Goal: Answer question/provide support

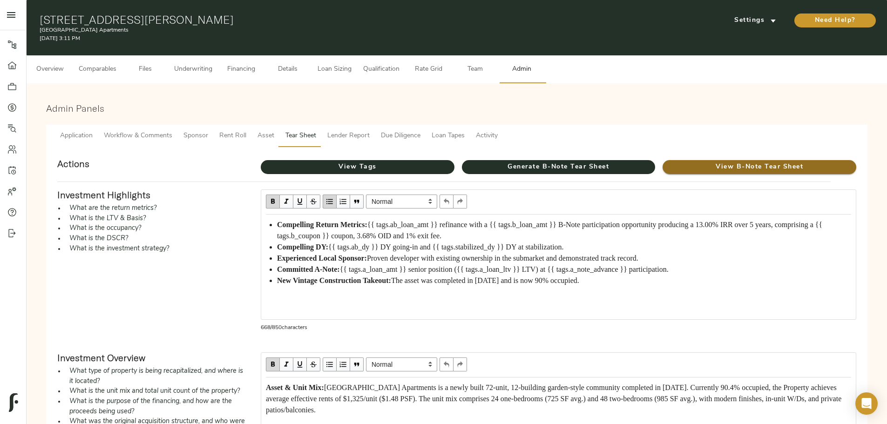
click at [663, 162] on span "View B-Note Tear Sheet" at bounding box center [760, 168] width 194 height 12
click at [460, 240] on span "{{ tags.ab_loan_amt }} refinance with a {{ tags.b_loan_amt }} B-Note participat…" at bounding box center [550, 230] width 547 height 19
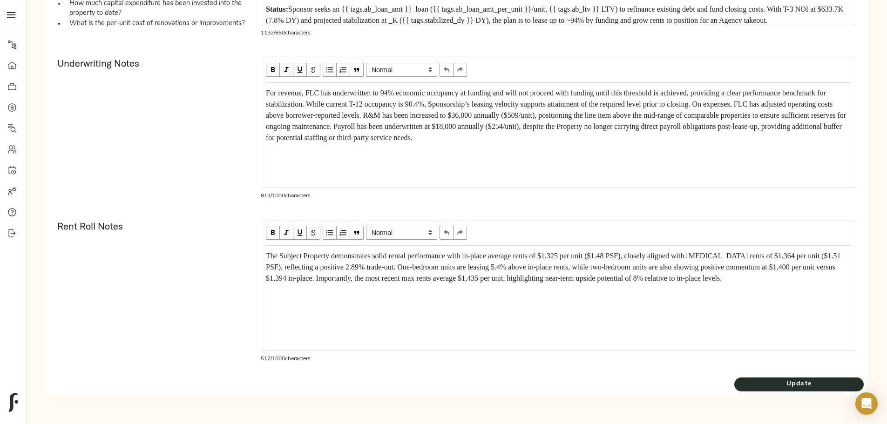
scroll to position [517, 0]
click at [735, 385] on span "Update" at bounding box center [799, 385] width 129 height 12
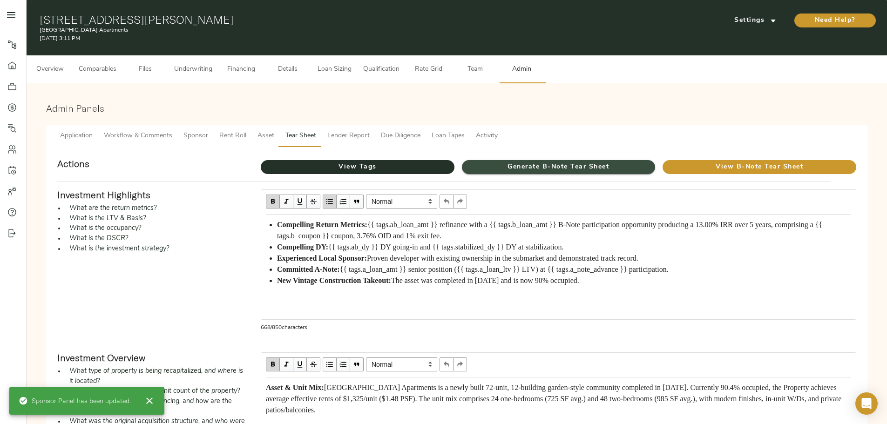
click at [515, 163] on span "Generate B-Note Tear Sheet" at bounding box center [559, 168] width 194 height 12
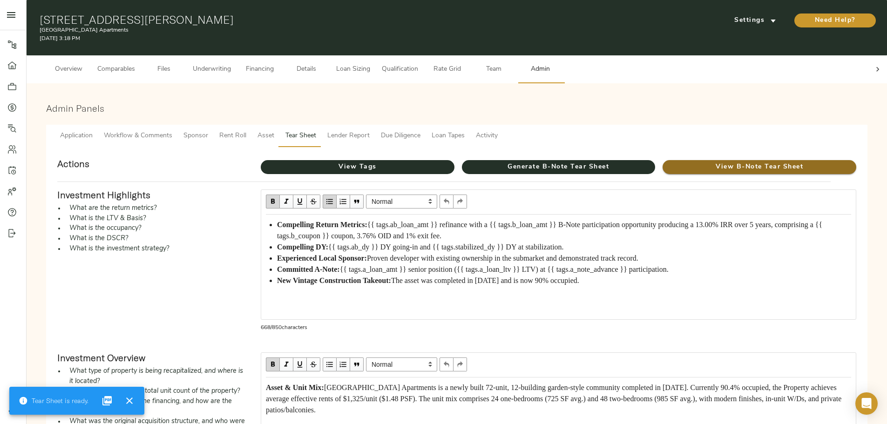
click at [663, 162] on span "View B-Note Tear Sheet" at bounding box center [760, 168] width 194 height 12
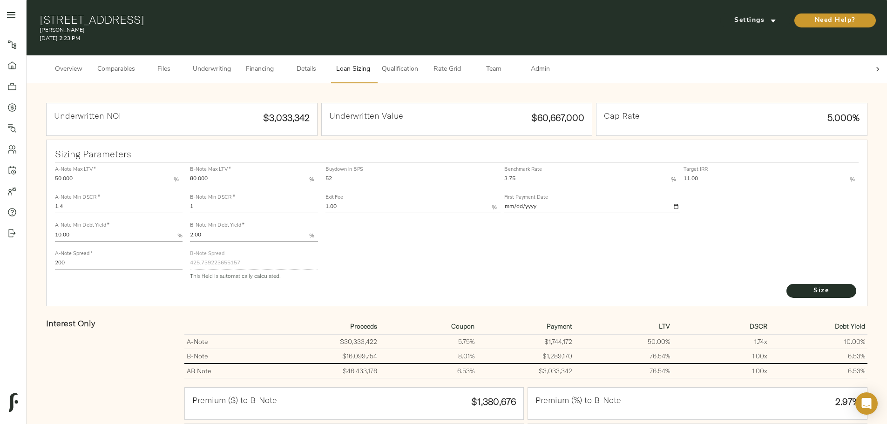
click at [869, 68] on div at bounding box center [878, 69] width 19 height 28
click at [558, 64] on span "Admin" at bounding box center [540, 70] width 35 height 12
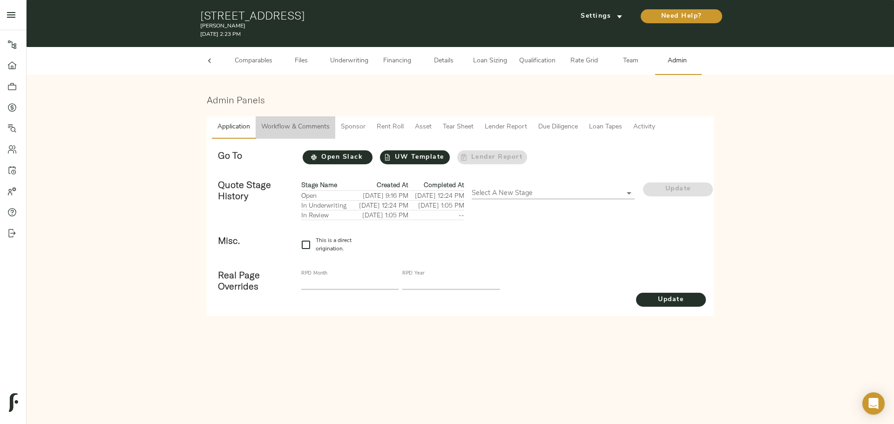
click at [283, 127] on span "Workflow & Comments" at bounding box center [295, 128] width 68 height 12
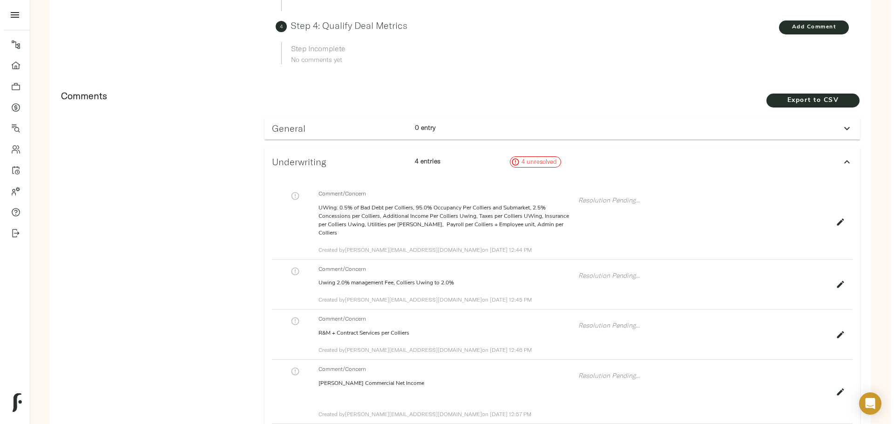
scroll to position [466, 0]
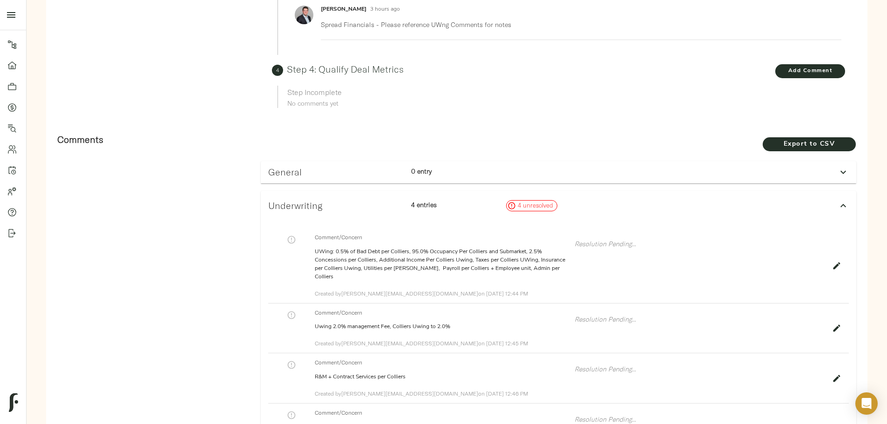
click at [404, 167] on h3 "General" at bounding box center [336, 172] width 136 height 11
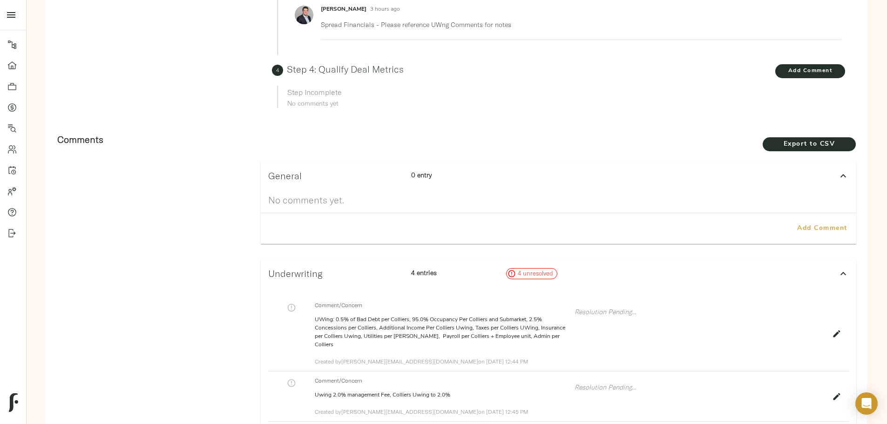
click at [796, 223] on span "Add Comment" at bounding box center [822, 229] width 53 height 12
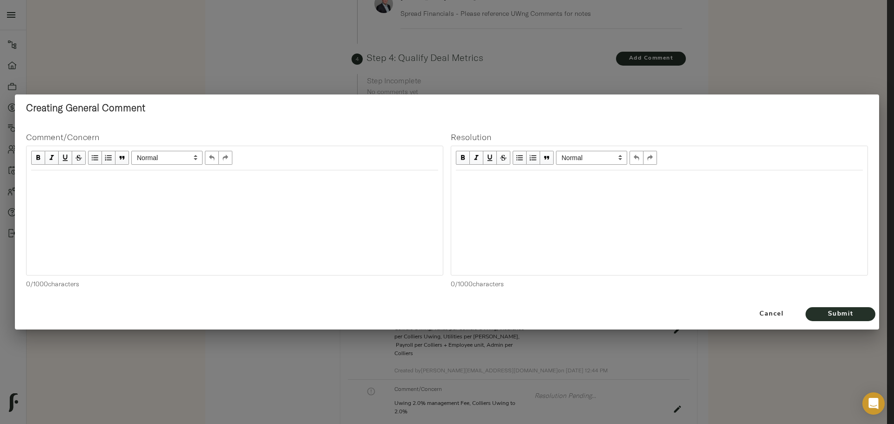
click at [349, 183] on div "Edit text" at bounding box center [234, 180] width 407 height 11
click at [482, 177] on div "Edit text" at bounding box center [659, 180] width 407 height 11
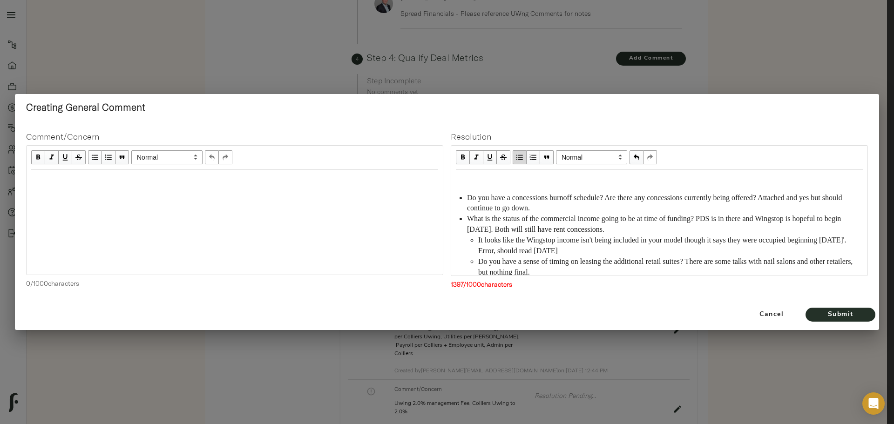
click at [467, 186] on div "Do you have a concessions burnoff schedule? Are there any concessions currently…" at bounding box center [659, 269] width 407 height 189
click at [465, 179] on div "Edit text" at bounding box center [659, 180] width 407 height 11
drag, startPoint x: 785, startPoint y: 198, endPoint x: 790, endPoint y: 204, distance: 8.9
click at [790, 204] on div "Do you have a concessions burnoff schedule? Are there any concessions currently…" at bounding box center [665, 203] width 396 height 21
drag, startPoint x: 717, startPoint y: 219, endPoint x: 692, endPoint y: 229, distance: 27.0
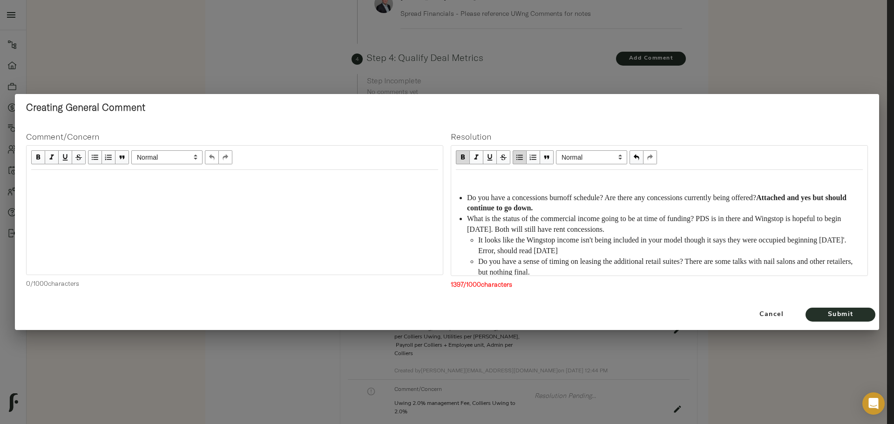
click at [692, 229] on div "What is the status of the commercial income going to be at time of funding? PDS…" at bounding box center [665, 224] width 396 height 21
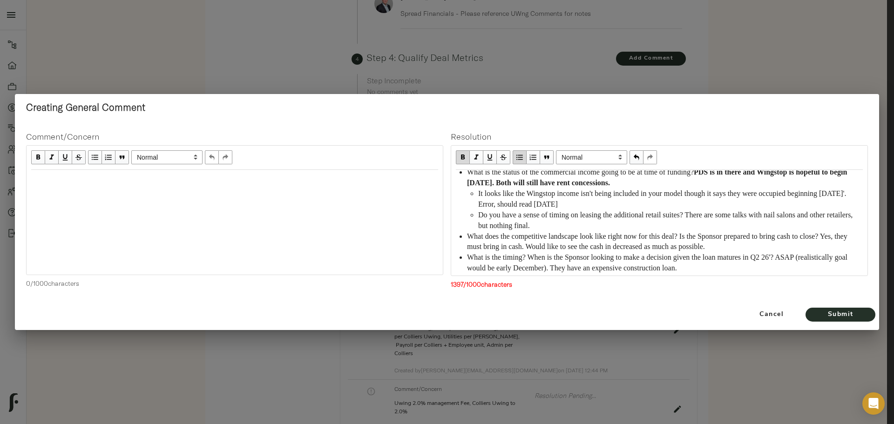
drag, startPoint x: 543, startPoint y: 204, endPoint x: 631, endPoint y: 205, distance: 88.0
click at [631, 205] on div "It looks like the Wingstop income isn't being included in your model though it …" at bounding box center [670, 199] width 385 height 21
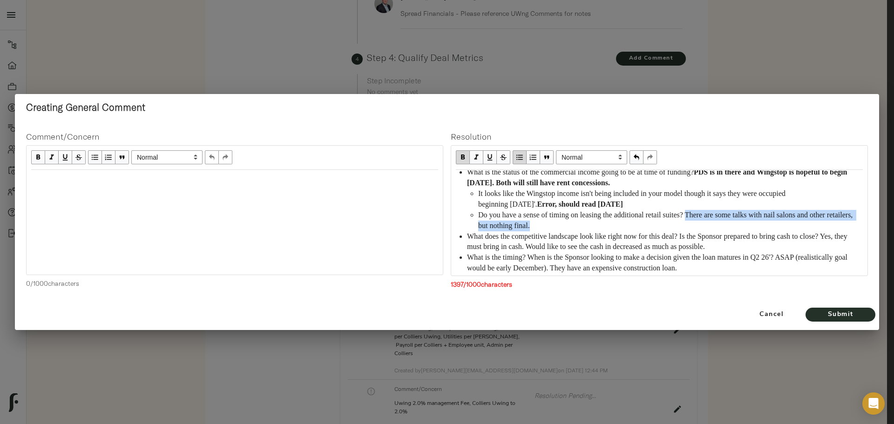
drag, startPoint x: 703, startPoint y: 217, endPoint x: 709, endPoint y: 221, distance: 6.9
click at [709, 221] on div "Do you have a sense of timing on leasing the additional retail suites? There ar…" at bounding box center [670, 220] width 385 height 21
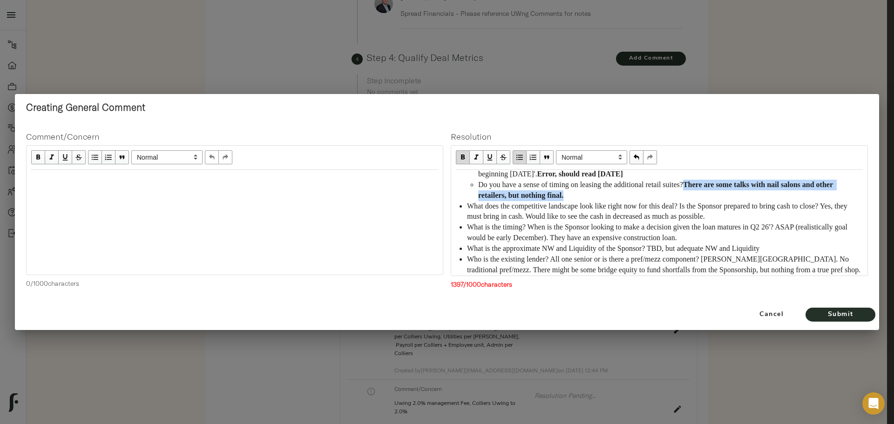
scroll to position [93, 0]
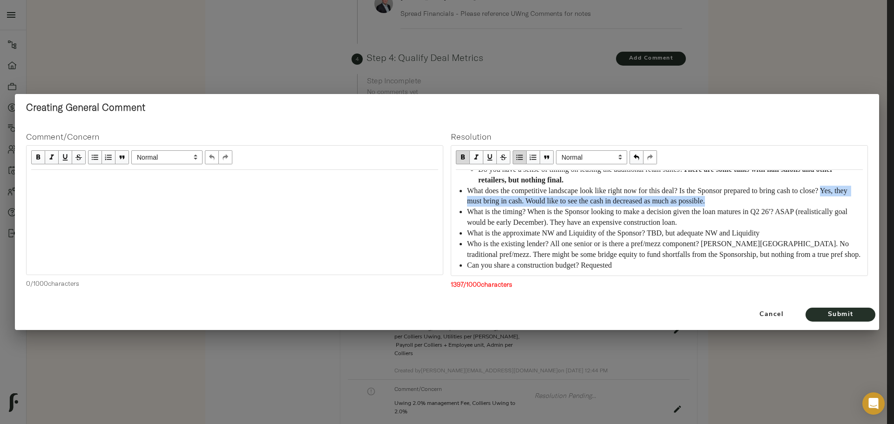
drag, startPoint x: 467, startPoint y: 202, endPoint x: 768, endPoint y: 196, distance: 301.0
click at [768, 196] on div "What does the competitive landscape look like right now for this deal? Is the S…" at bounding box center [665, 196] width 396 height 21
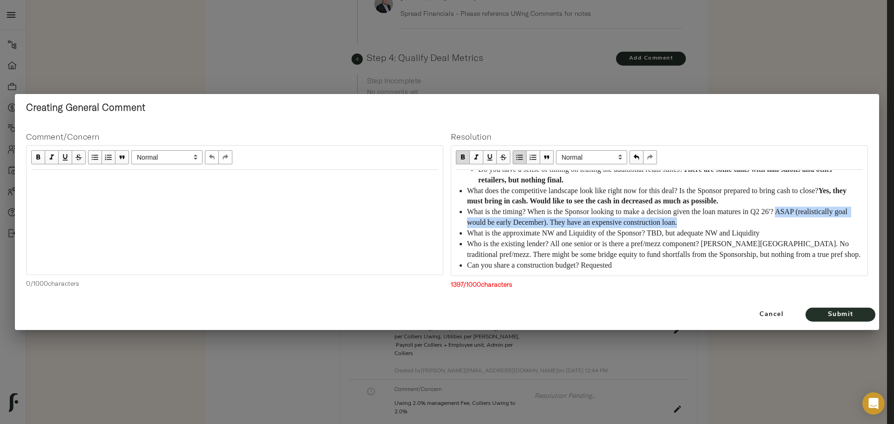
drag, startPoint x: 805, startPoint y: 210, endPoint x: 765, endPoint y: 224, distance: 42.9
click at [765, 224] on div "What is the timing? When is the Sponsor looking to make a decision given the lo…" at bounding box center [665, 217] width 396 height 21
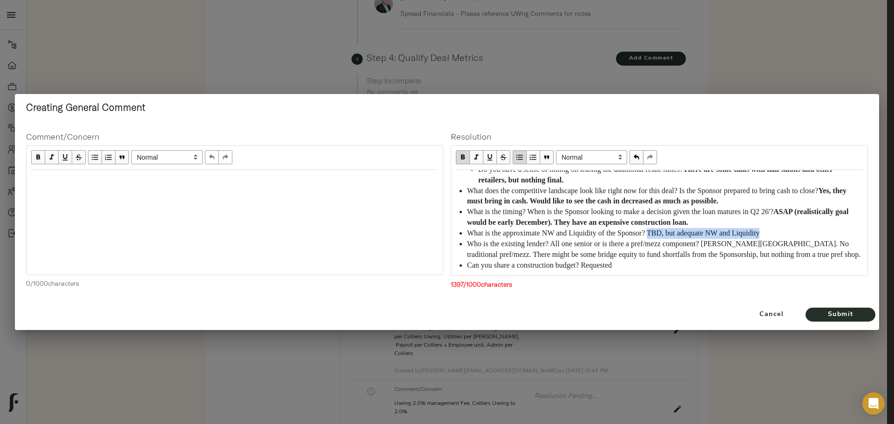
drag, startPoint x: 665, startPoint y: 232, endPoint x: 796, endPoint y: 227, distance: 131.0
click at [796, 228] on div "What is the approximate NW and Liquidity of the Sponsor? TBD, but adequate NW a…" at bounding box center [665, 233] width 396 height 11
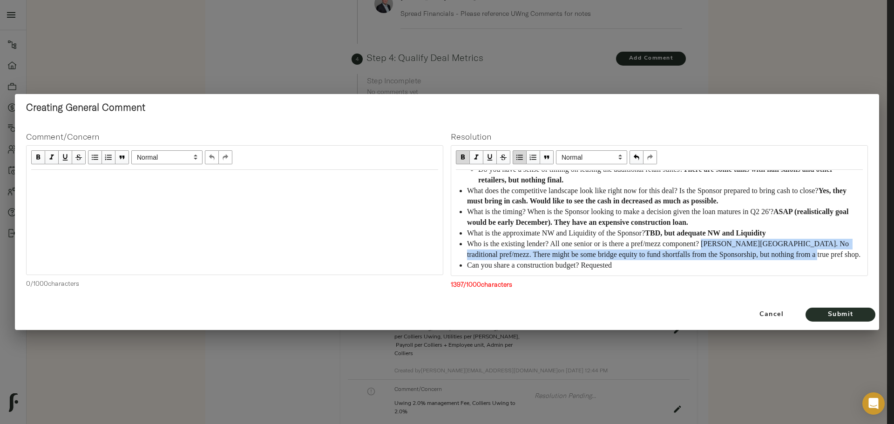
drag, startPoint x: 724, startPoint y: 244, endPoint x: 589, endPoint y: 261, distance: 135.7
click at [589, 260] on div "Who is the existing lender? All one senior or is there a pref/mezz component? […" at bounding box center [665, 249] width 396 height 21
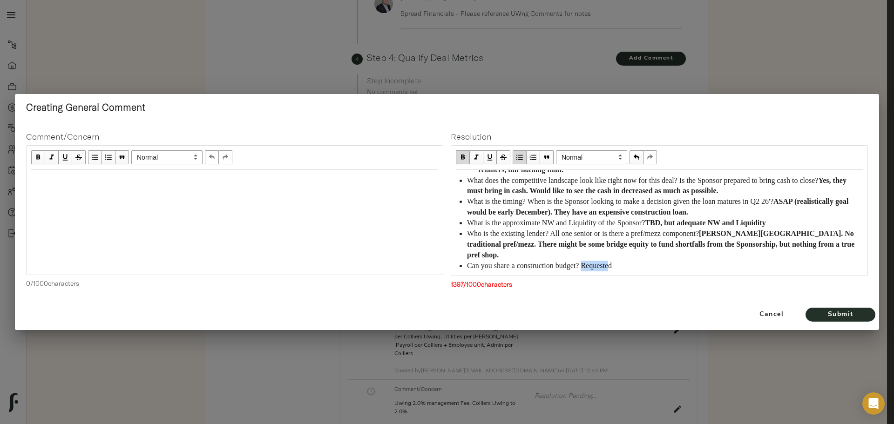
scroll to position [103, 0]
drag, startPoint x: 593, startPoint y: 265, endPoint x: 637, endPoint y: 268, distance: 44.4
click at [637, 268] on div "Can you share a construction budget? Requested" at bounding box center [665, 265] width 396 height 11
click at [696, 273] on div "Do you have a concessions burnoff schedule? Are there any concessions currently…" at bounding box center [660, 222] width 416 height 105
click at [120, 183] on div "Edit text" at bounding box center [234, 180] width 407 height 11
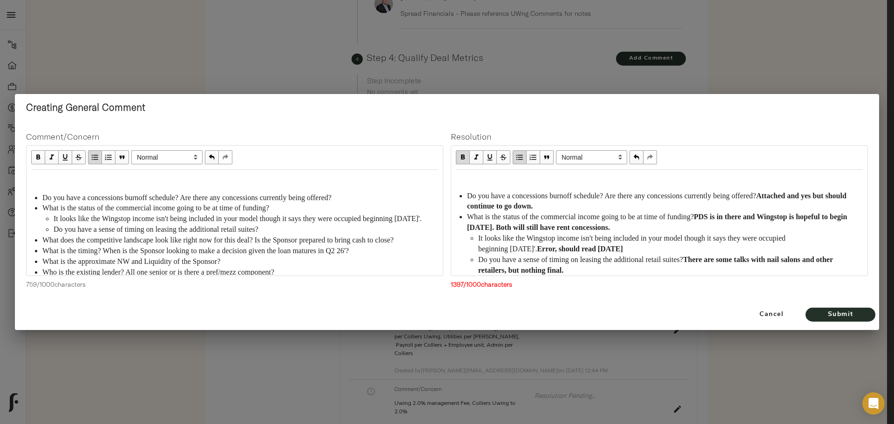
scroll to position [0, 0]
click at [850, 312] on span "Submit" at bounding box center [840, 315] width 51 height 12
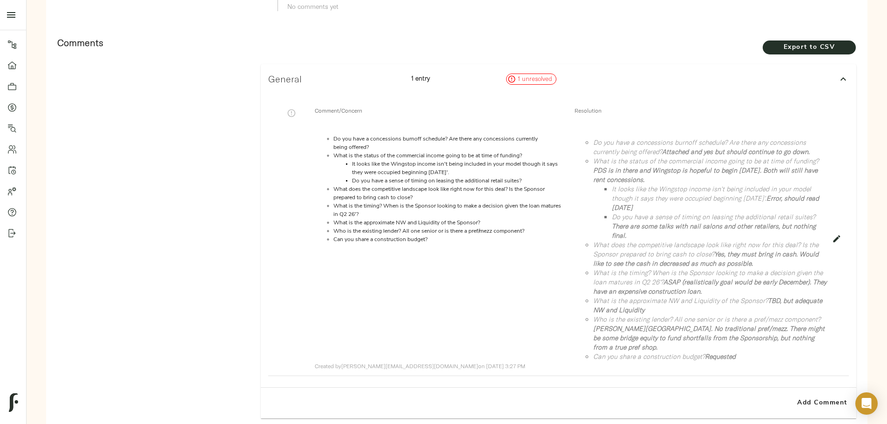
scroll to position [542, 0]
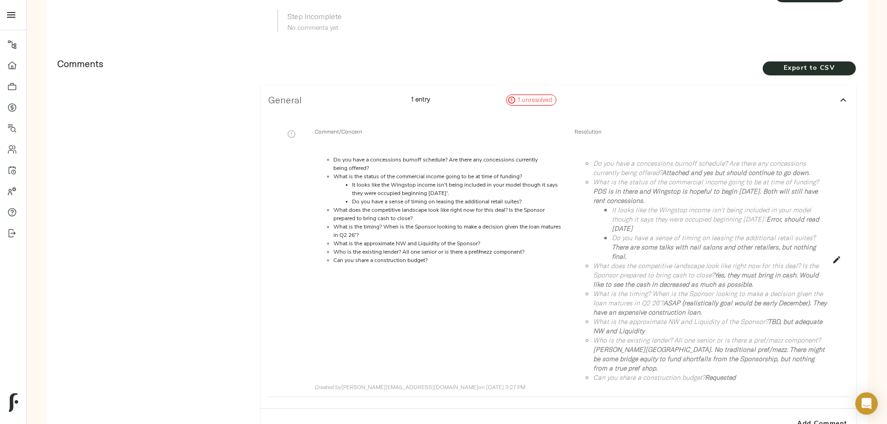
click at [296, 129] on icon "button" at bounding box center [291, 133] width 9 height 9
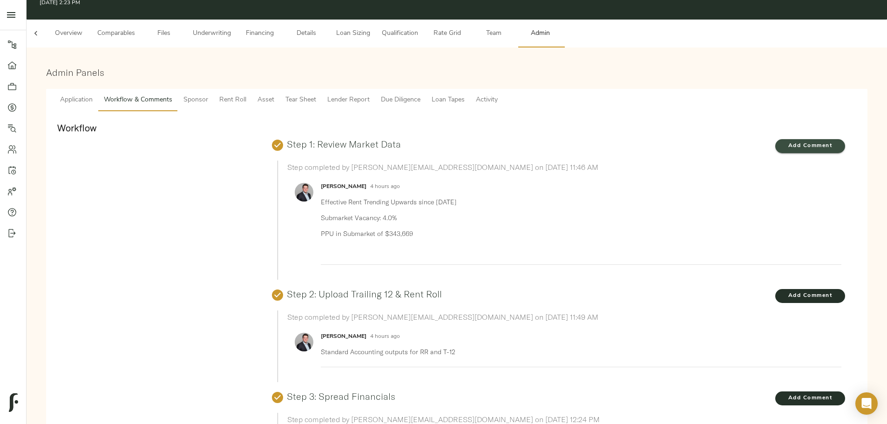
scroll to position [0, 0]
